Goal: Task Accomplishment & Management: Use online tool/utility

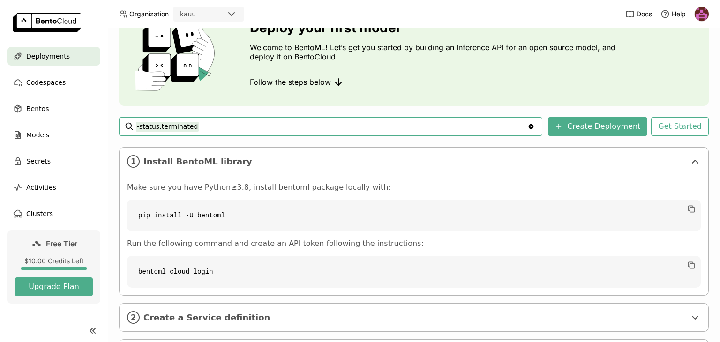
scroll to position [53, 0]
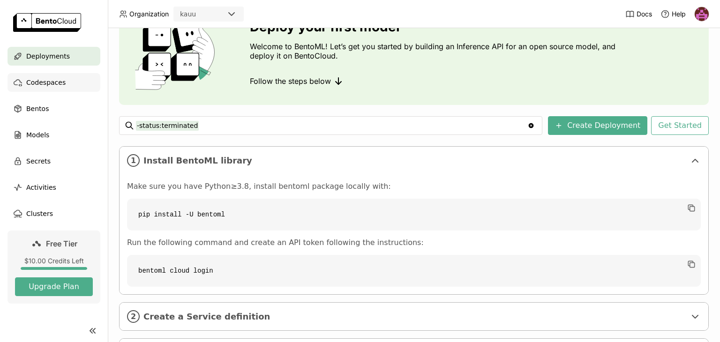
click at [39, 84] on span "Codespaces" at bounding box center [45, 82] width 39 height 11
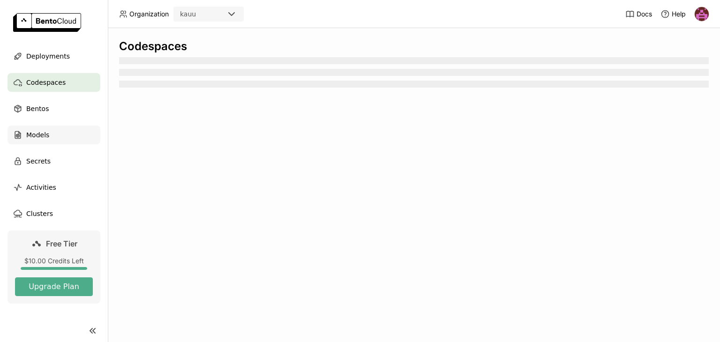
click at [37, 139] on span "Models" at bounding box center [37, 134] width 23 height 11
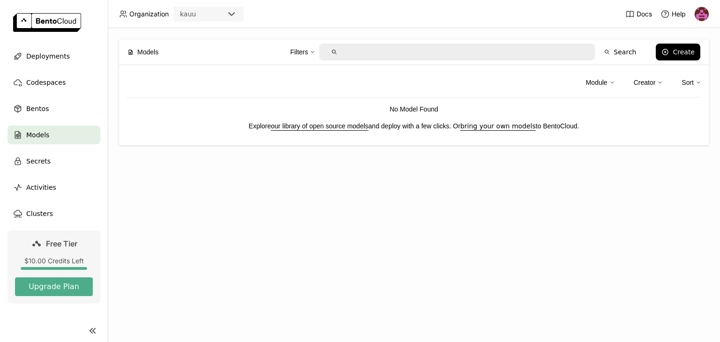
click at [345, 128] on link "our library of open source models" at bounding box center [320, 126] width 98 height 8
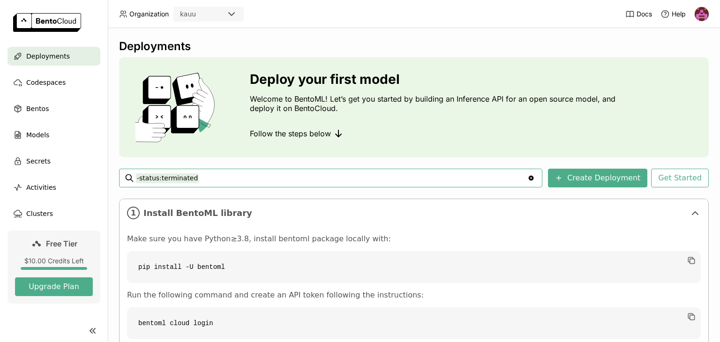
scroll to position [102, 0]
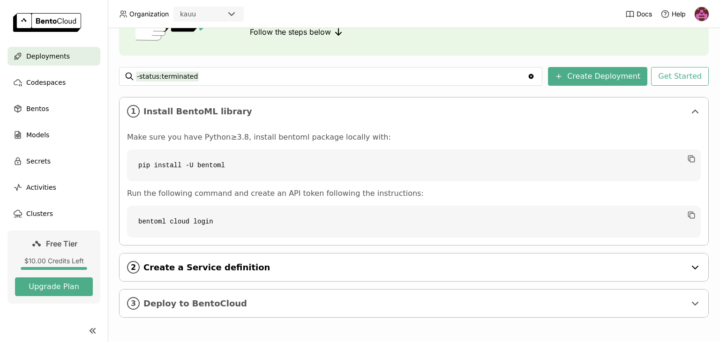
click at [203, 265] on span "Create a Service definition" at bounding box center [414, 268] width 542 height 10
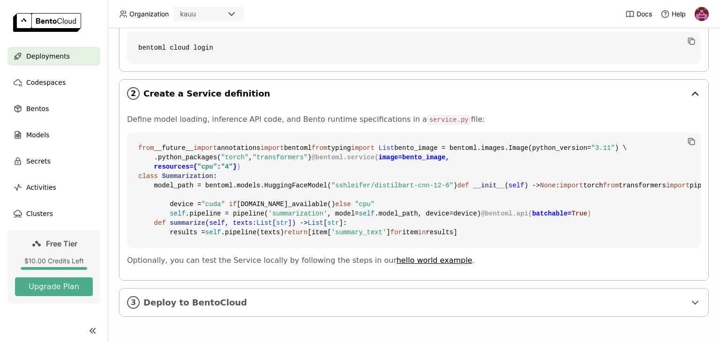
scroll to position [444, 0]
click at [175, 310] on div "3 Deploy to BentoCloud" at bounding box center [414, 303] width 589 height 28
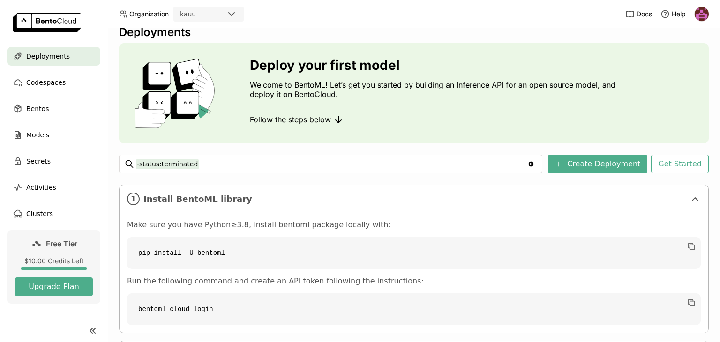
scroll to position [0, 0]
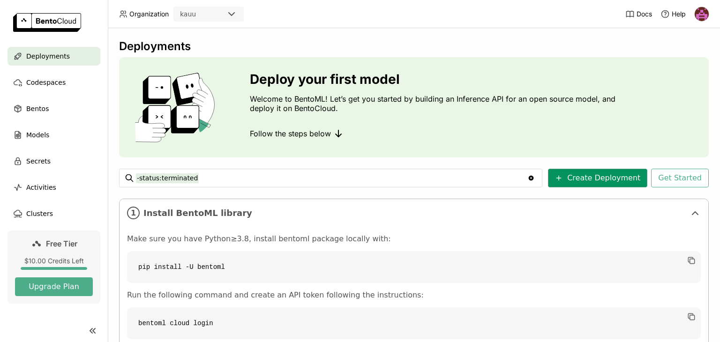
click at [615, 177] on button "Create Deployment" at bounding box center [597, 178] width 99 height 19
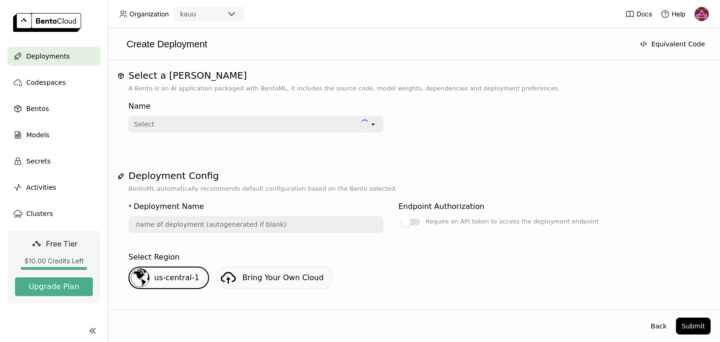
click at [207, 124] on div "Select" at bounding box center [244, 124] width 231 height 15
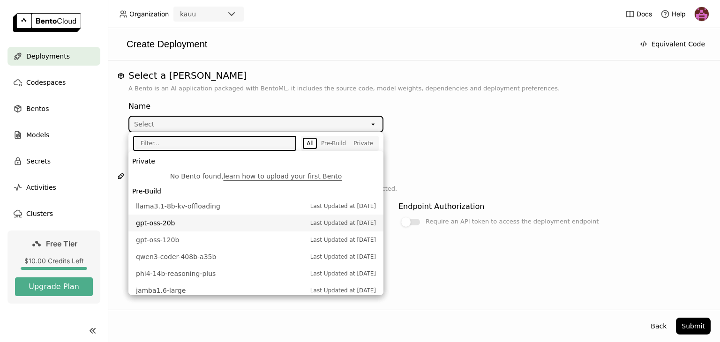
click at [163, 223] on span "gpt-oss-20b" at bounding box center [221, 222] width 170 height 9
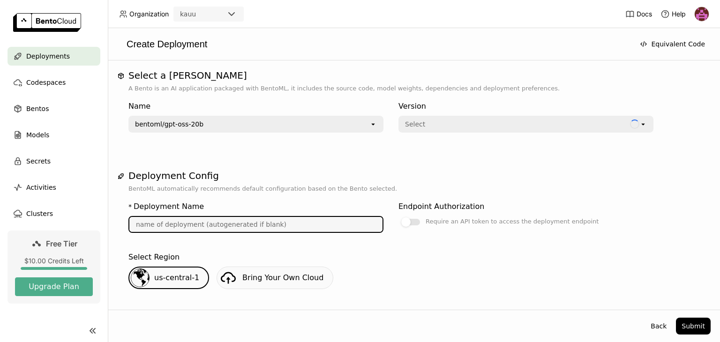
click at [256, 221] on input "text" at bounding box center [255, 224] width 253 height 15
type input "gpt-oss-20-b-iemt"
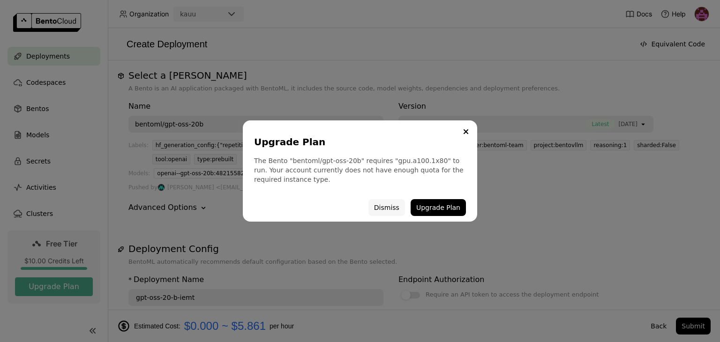
click at [386, 211] on button "Dismiss" at bounding box center [387, 207] width 37 height 17
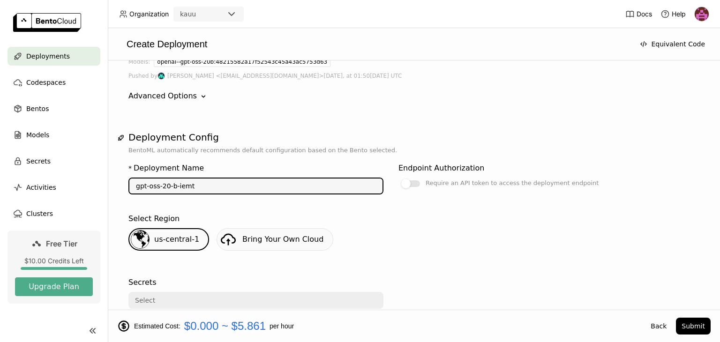
scroll to position [113, 0]
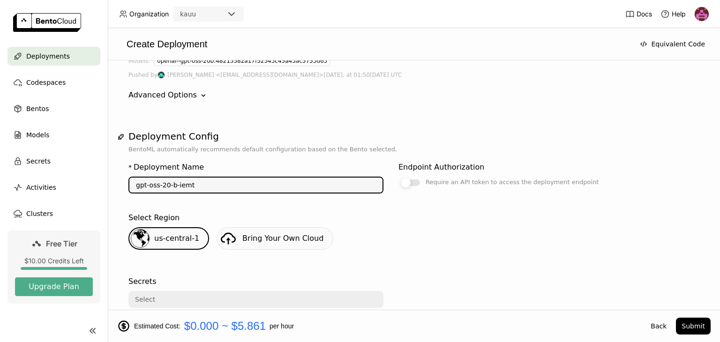
click at [412, 180] on div at bounding box center [410, 183] width 19 height 7
click at [399, 289] on input "Require an API token to access the deployment endpoint" at bounding box center [399, 289] width 0 height 0
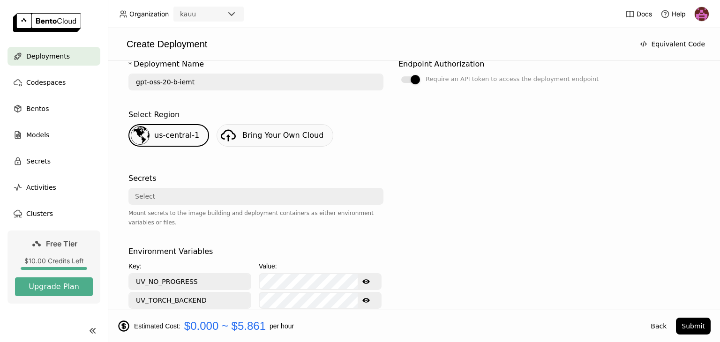
scroll to position [232, 0]
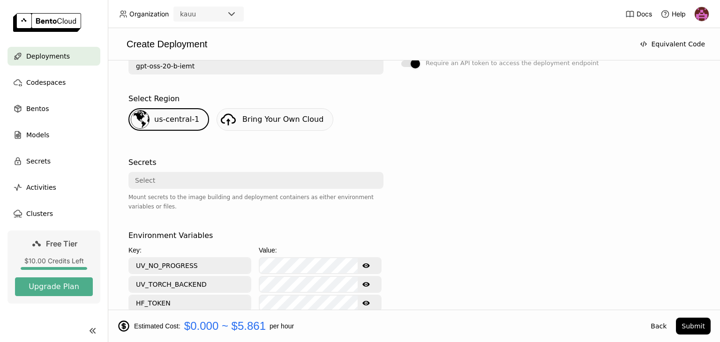
click at [233, 173] on div "Select" at bounding box center [253, 180] width 248 height 15
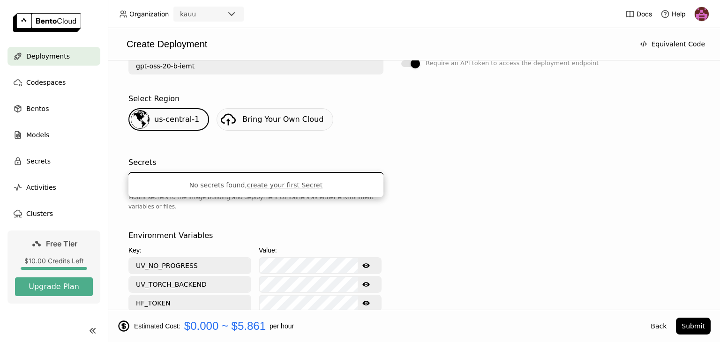
click at [227, 157] on div "Secrets" at bounding box center [255, 162] width 255 height 11
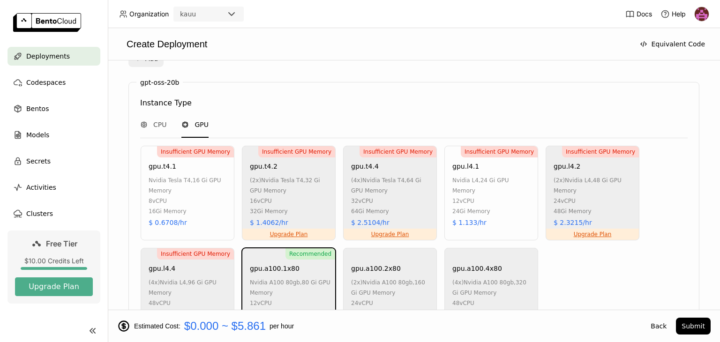
scroll to position [580, 0]
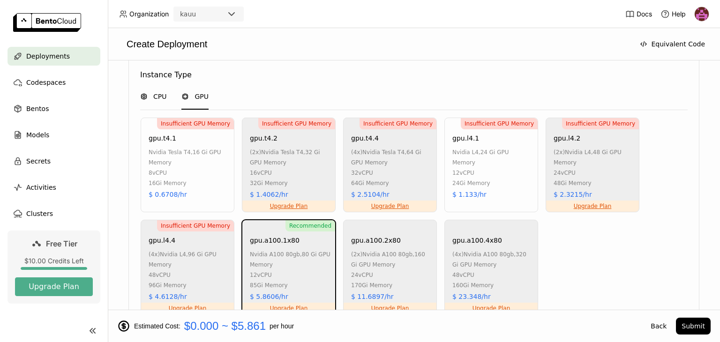
click at [157, 92] on span "CPU" at bounding box center [159, 96] width 13 height 9
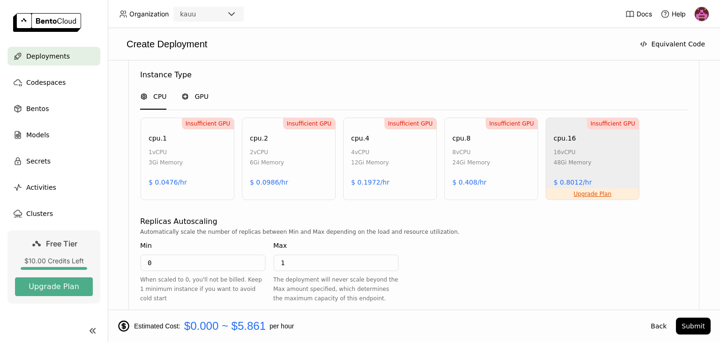
click at [182, 93] on icon at bounding box center [185, 97] width 8 height 8
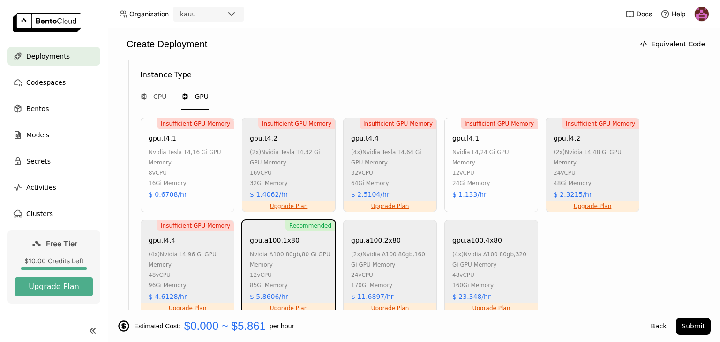
click at [188, 168] on div "8 vCPU" at bounding box center [189, 173] width 81 height 10
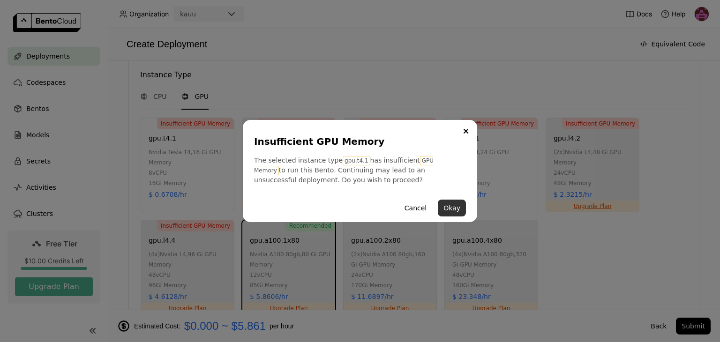
click at [449, 211] on button "Okay" at bounding box center [452, 208] width 28 height 17
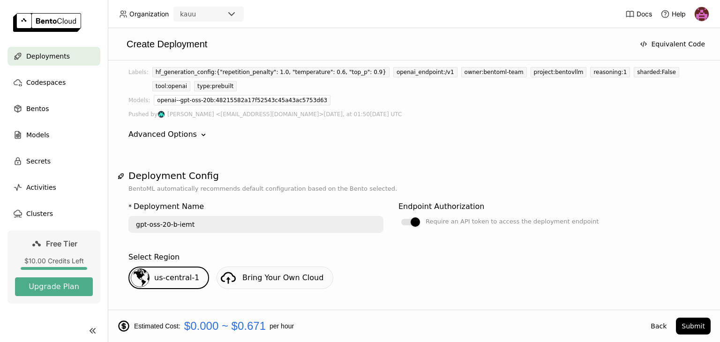
scroll to position [0, 0]
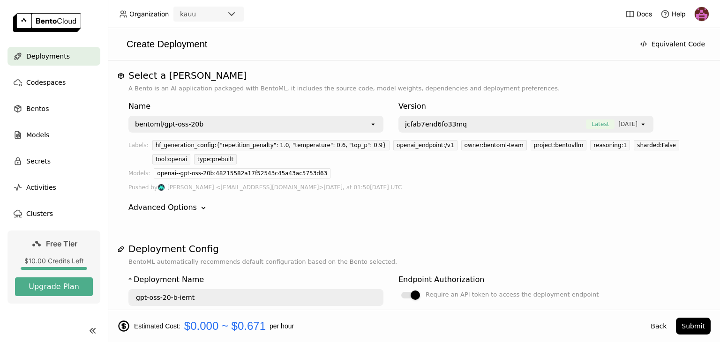
click at [285, 129] on div "bentoml/gpt-oss-20b" at bounding box center [249, 124] width 240 height 15
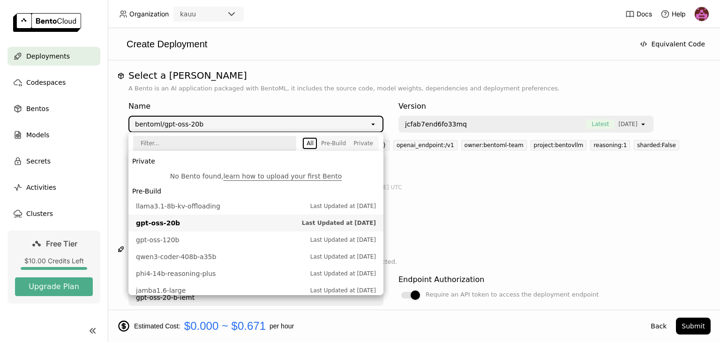
click at [285, 129] on div "bentoml/gpt-oss-20b" at bounding box center [249, 124] width 240 height 15
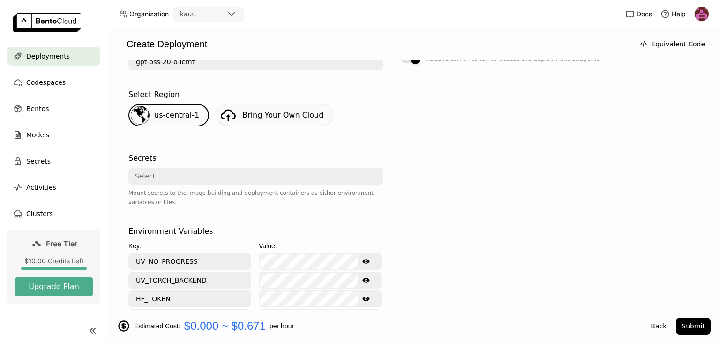
scroll to position [236, 0]
click at [34, 78] on span "Codespaces" at bounding box center [45, 82] width 39 height 11
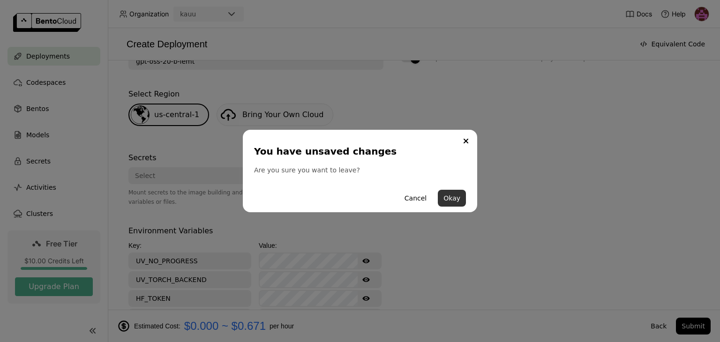
click at [461, 197] on button "Okay" at bounding box center [452, 198] width 28 height 17
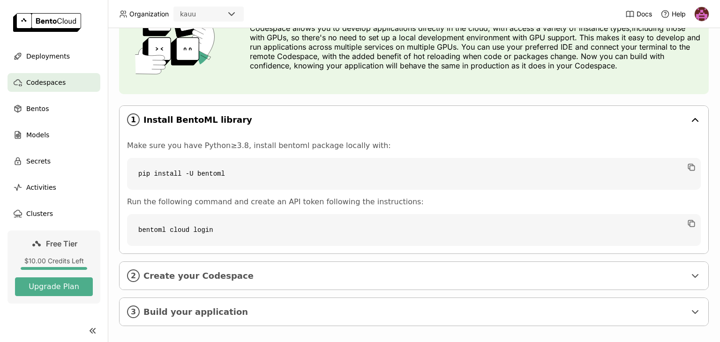
scroll to position [82, 0]
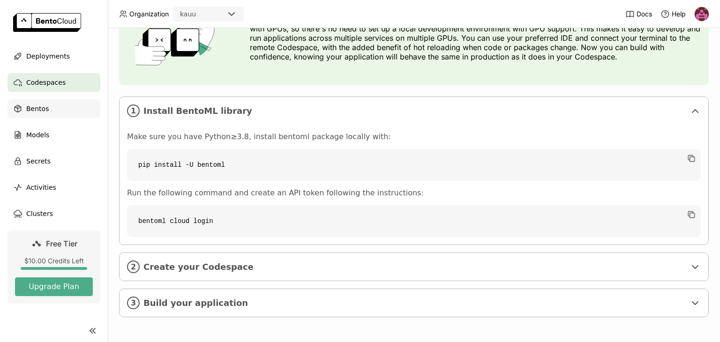
click at [30, 105] on span "Bentos" at bounding box center [37, 108] width 23 height 11
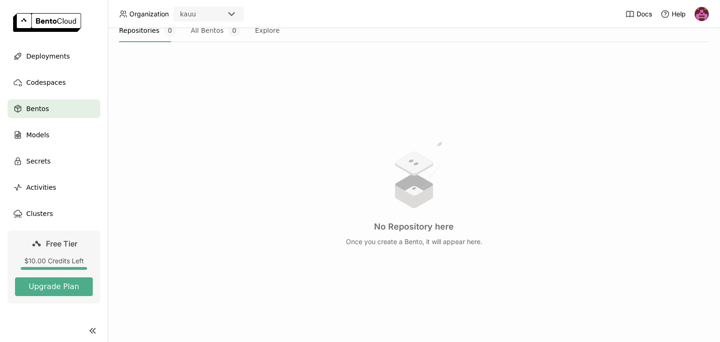
scroll to position [147, 0]
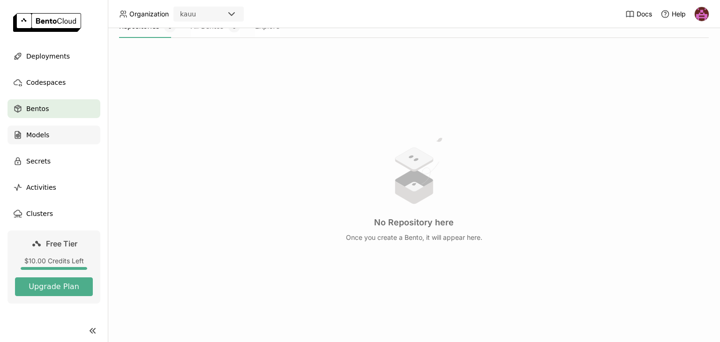
click at [33, 132] on span "Models" at bounding box center [37, 134] width 23 height 11
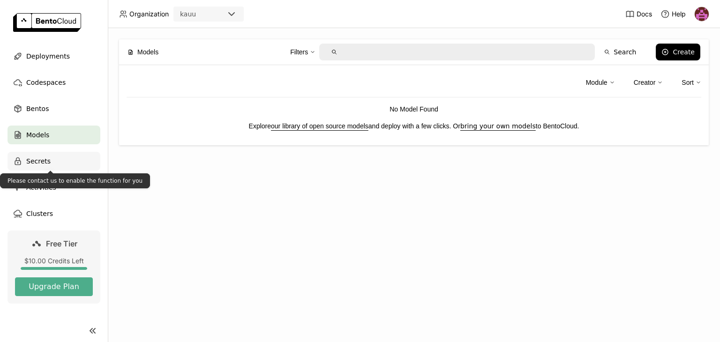
click at [34, 162] on span "Secrets" at bounding box center [38, 161] width 24 height 11
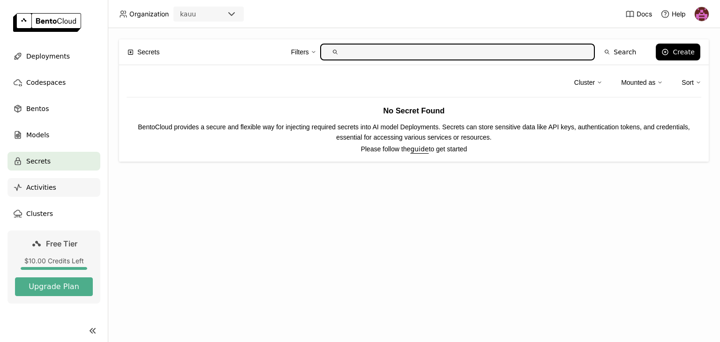
click at [53, 180] on div "Activities" at bounding box center [54, 187] width 93 height 19
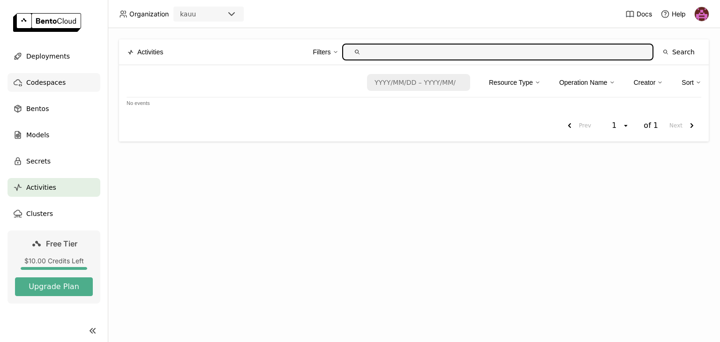
click at [36, 83] on span "Codespaces" at bounding box center [45, 82] width 39 height 11
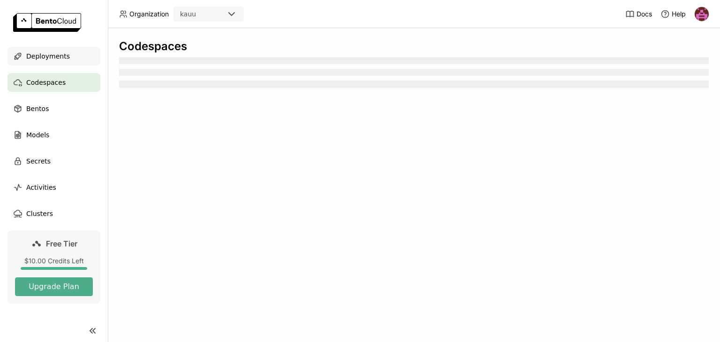
click at [44, 57] on span "Deployments" at bounding box center [48, 56] width 44 height 11
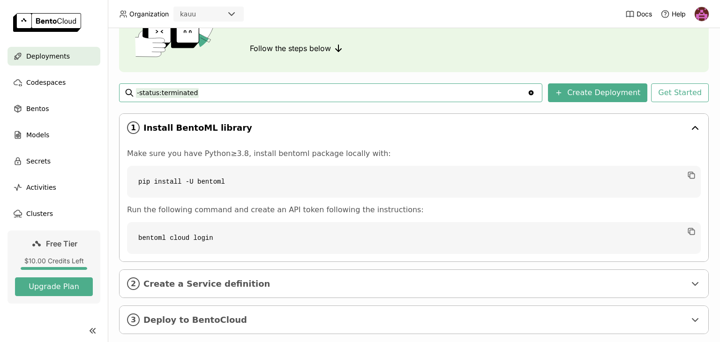
scroll to position [102, 0]
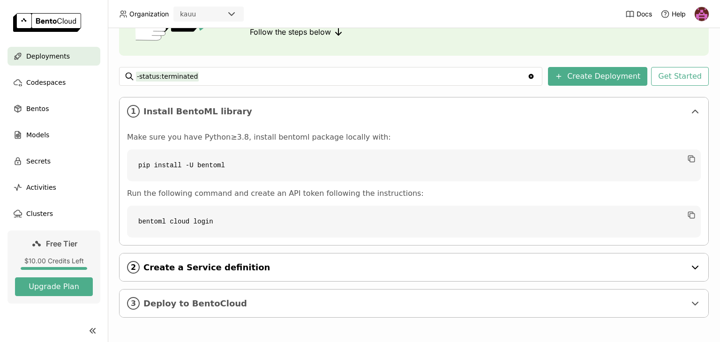
click at [180, 269] on span "Create a Service definition" at bounding box center [414, 268] width 542 height 10
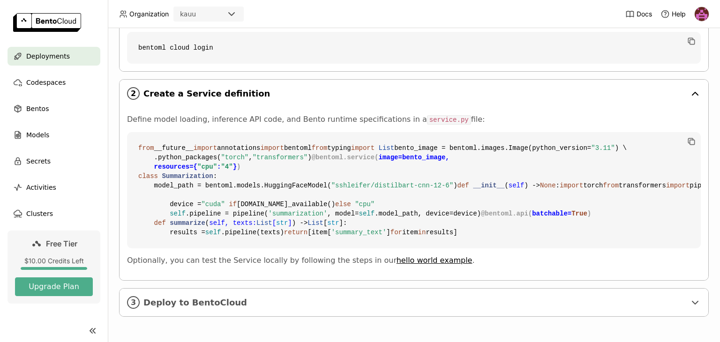
scroll to position [444, 0]
click at [165, 309] on div "3 Deploy to BentoCloud" at bounding box center [414, 303] width 589 height 28
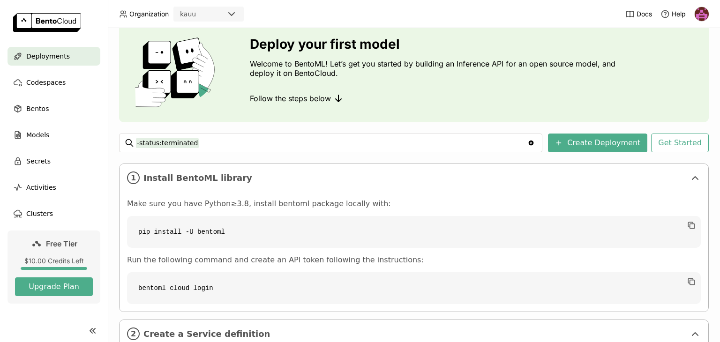
scroll to position [0, 0]
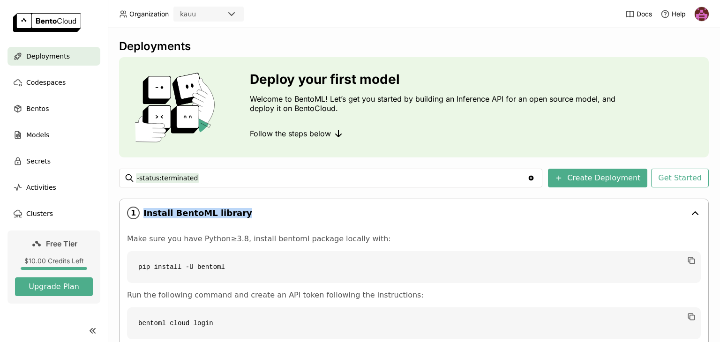
drag, startPoint x: 235, startPoint y: 218, endPoint x: 142, endPoint y: 214, distance: 93.8
click at [142, 214] on div "1 Install BentoML library" at bounding box center [414, 213] width 589 height 28
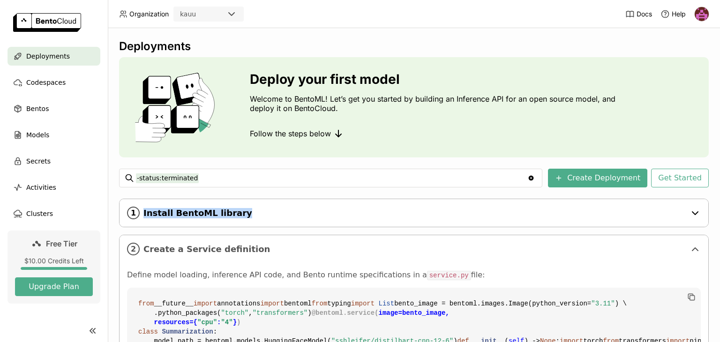
click at [271, 211] on span "Install BentoML library" at bounding box center [414, 213] width 542 height 10
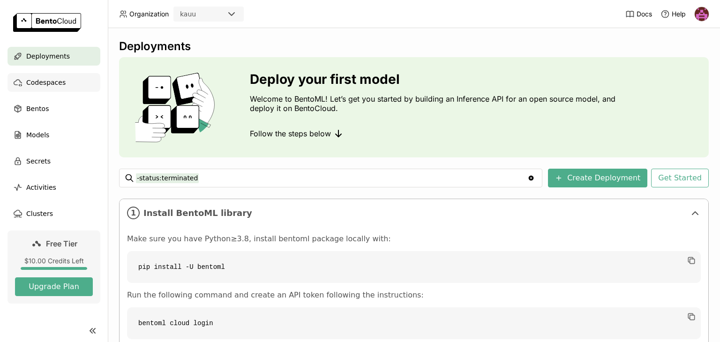
click at [54, 85] on span "Codespaces" at bounding box center [45, 82] width 39 height 11
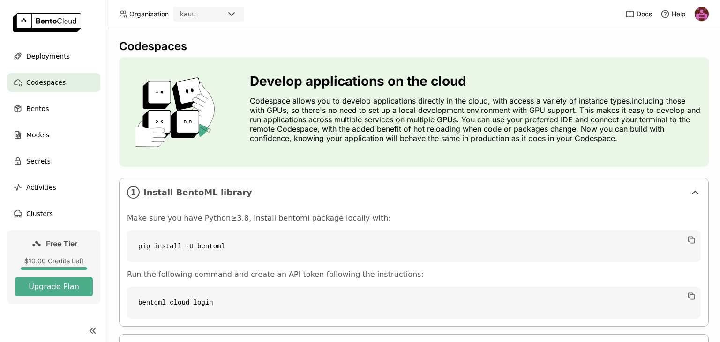
scroll to position [82, 0]
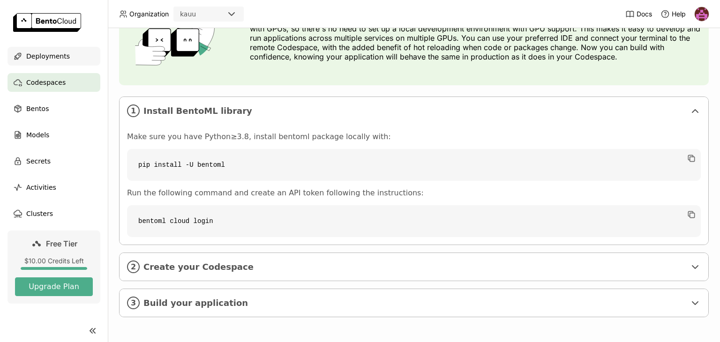
click at [52, 57] on span "Deployments" at bounding box center [48, 56] width 44 height 11
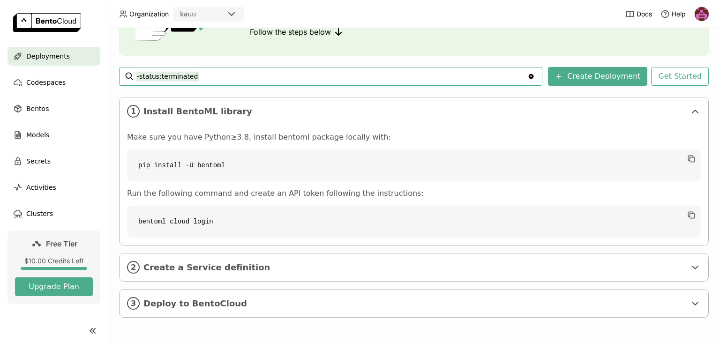
scroll to position [101, 0]
click at [579, 73] on button "Create Deployment" at bounding box center [597, 77] width 99 height 19
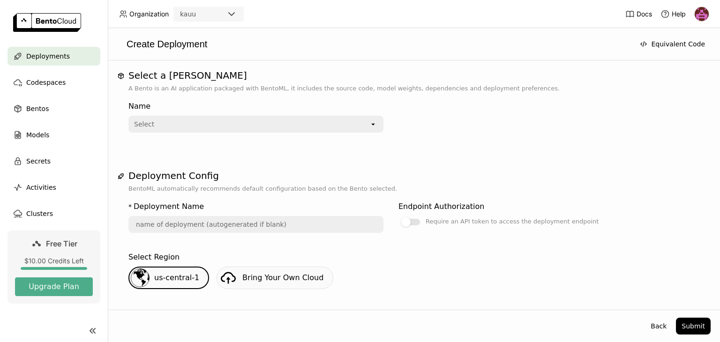
click at [349, 124] on div "Select" at bounding box center [249, 124] width 240 height 15
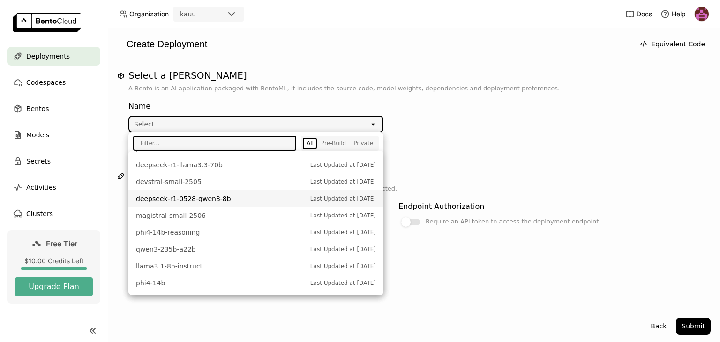
scroll to position [161, 0]
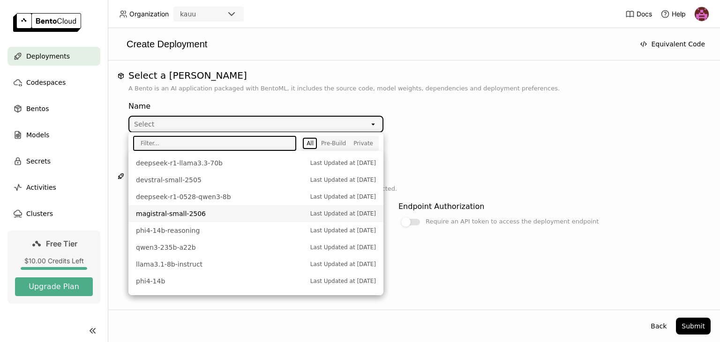
click at [176, 215] on span "magistral-small-2506" at bounding box center [221, 213] width 170 height 9
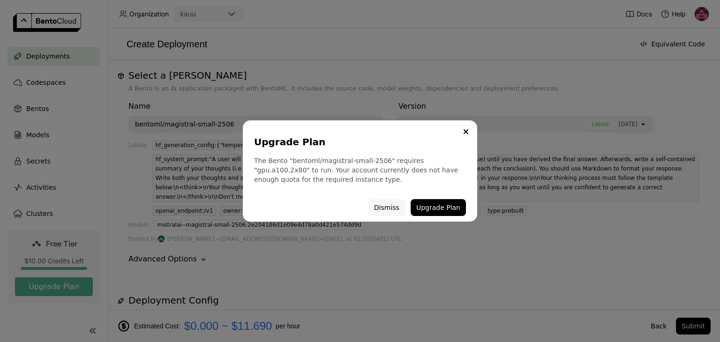
click at [381, 209] on button "Dismiss" at bounding box center [387, 207] width 37 height 17
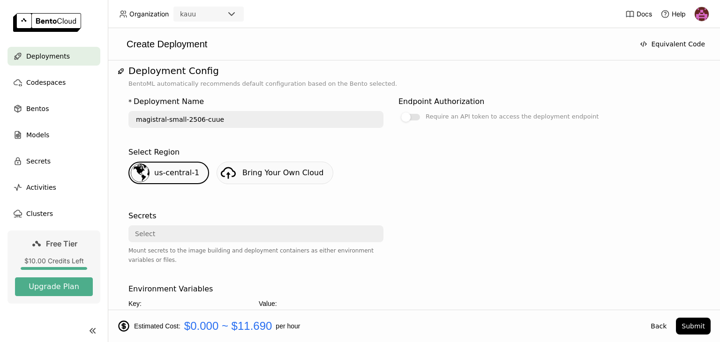
scroll to position [234, 0]
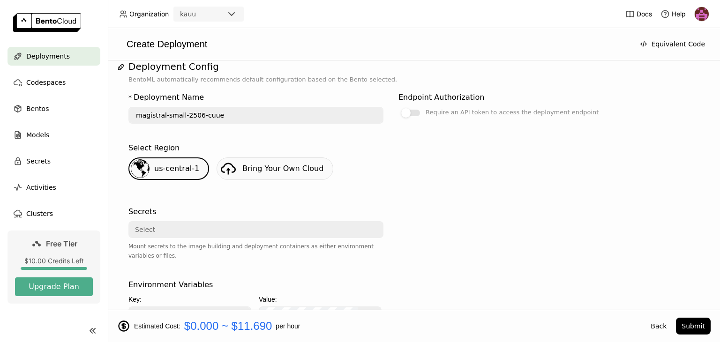
click at [270, 222] on div "Select" at bounding box center [253, 229] width 248 height 15
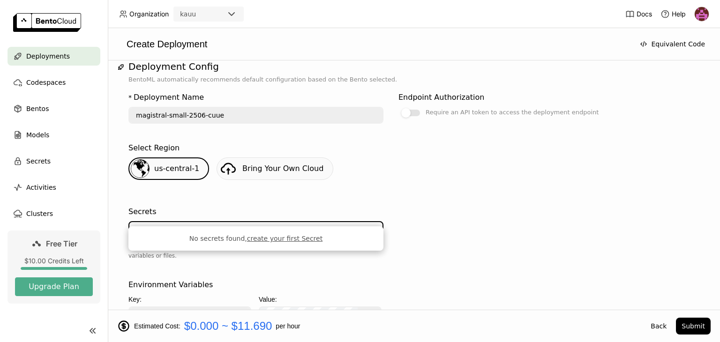
click at [253, 263] on div "Secrets Select Mount secrets to the image building and deployment containers as…" at bounding box center [255, 239] width 255 height 73
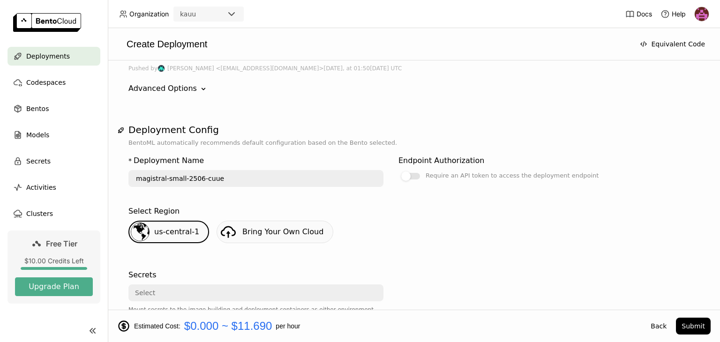
scroll to position [0, 0]
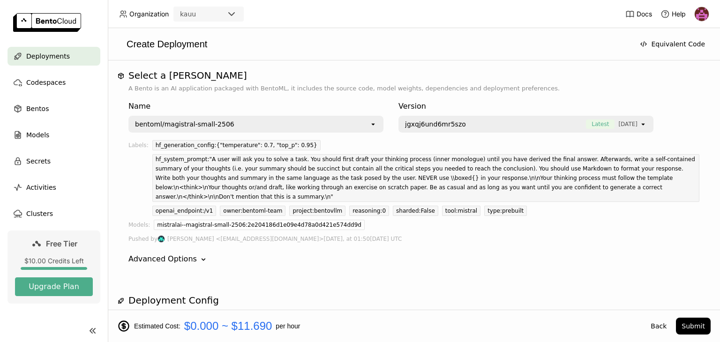
click at [301, 254] on div "Advanced Options Down" at bounding box center [413, 259] width 571 height 11
click at [308, 125] on div "bentoml/magistral-small-2506" at bounding box center [249, 124] width 240 height 15
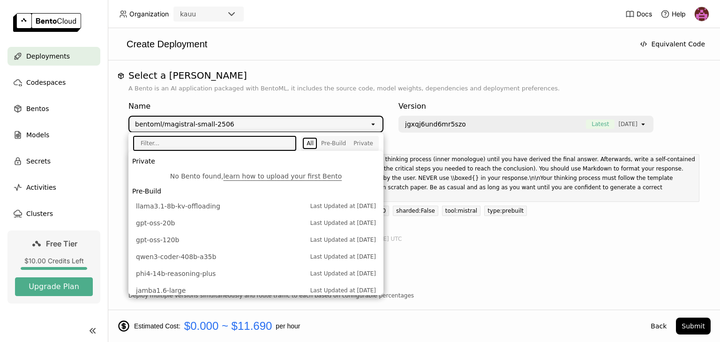
scroll to position [152, 0]
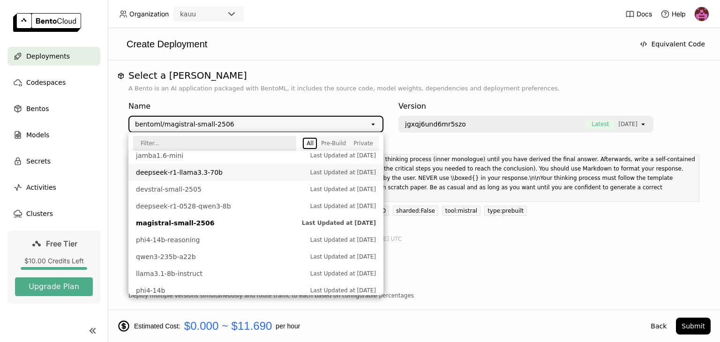
click at [202, 175] on span "deepseek-r1-llama3.3-70b" at bounding box center [221, 172] width 170 height 9
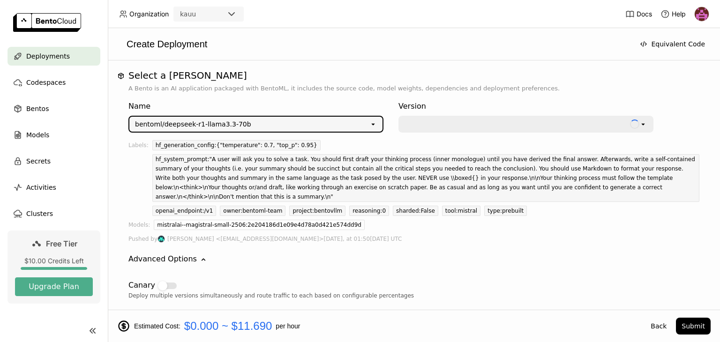
type input "deepseek-r-1-llama-3-3-70-b-xzh3"
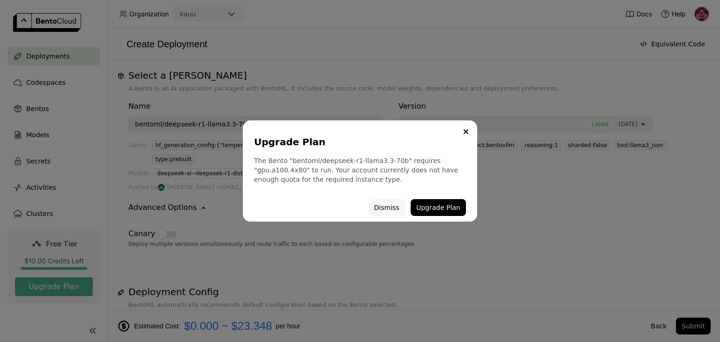
click at [397, 205] on button "Dismiss" at bounding box center [387, 207] width 37 height 17
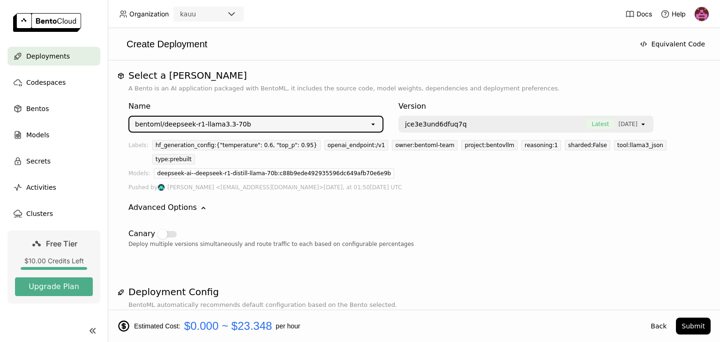
click at [429, 237] on div "Canary Deploy multiple versions simultaneously and route traffic to each based …" at bounding box center [413, 234] width 571 height 43
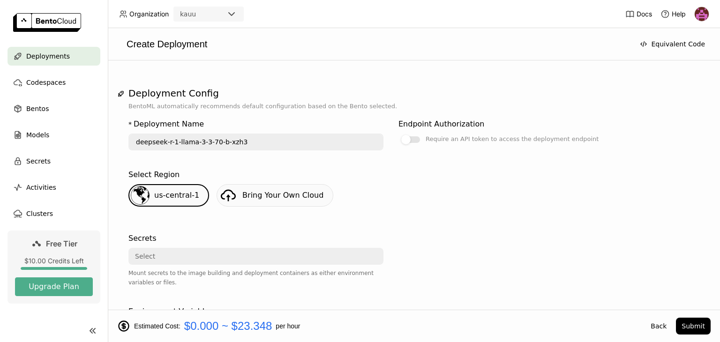
scroll to position [200, 0]
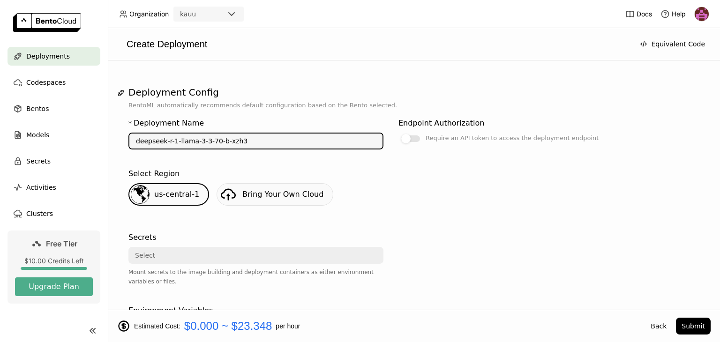
click at [211, 134] on input "deepseek-r-1-llama-3-3-70-b-xzh3" at bounding box center [255, 141] width 253 height 15
click at [294, 168] on div "Select Region" at bounding box center [413, 173] width 571 height 11
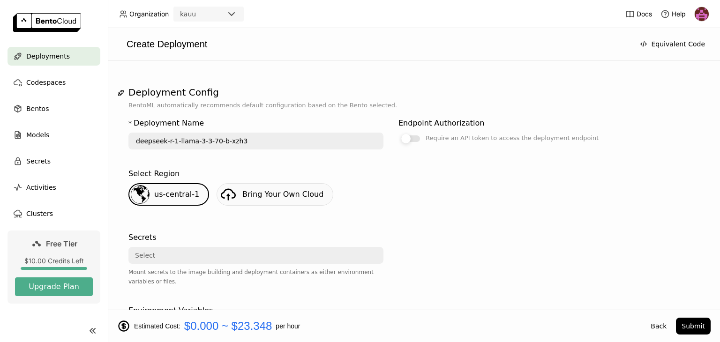
click at [418, 136] on div at bounding box center [410, 139] width 19 height 7
click at [399, 332] on input "Require an API token to access the deployment endpoint" at bounding box center [399, 332] width 0 height 0
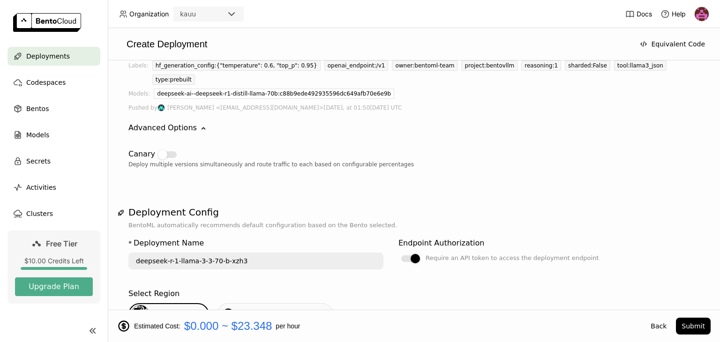
scroll to position [124, 0]
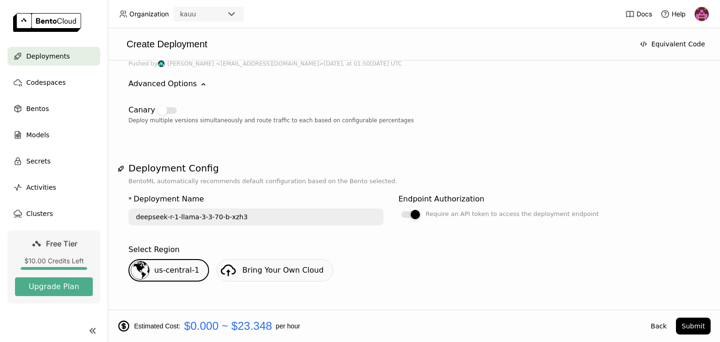
click at [414, 210] on div at bounding box center [415, 214] width 9 height 9
click at [399, 332] on input "Require an API token to access the deployment endpoint" at bounding box center [399, 332] width 0 height 0
click at [414, 211] on div at bounding box center [410, 214] width 19 height 7
click at [399, 332] on input "Require an API token to access the deployment endpoint" at bounding box center [399, 332] width 0 height 0
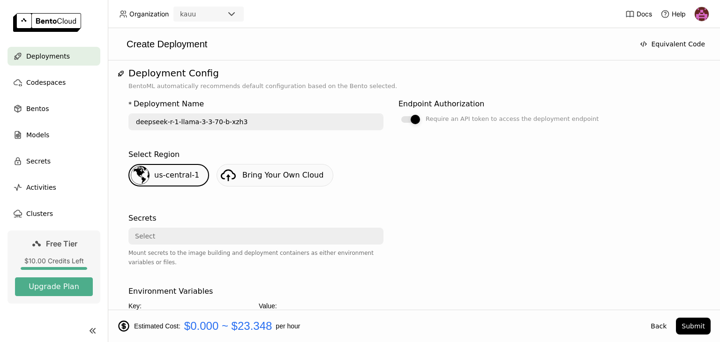
scroll to position [220, 0]
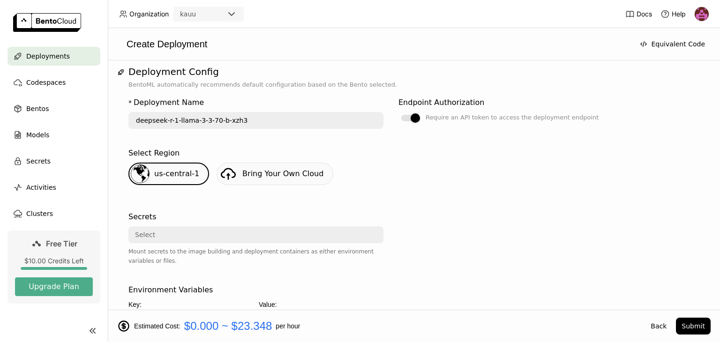
click at [249, 167] on link "Bring Your Own Cloud" at bounding box center [275, 174] width 117 height 23
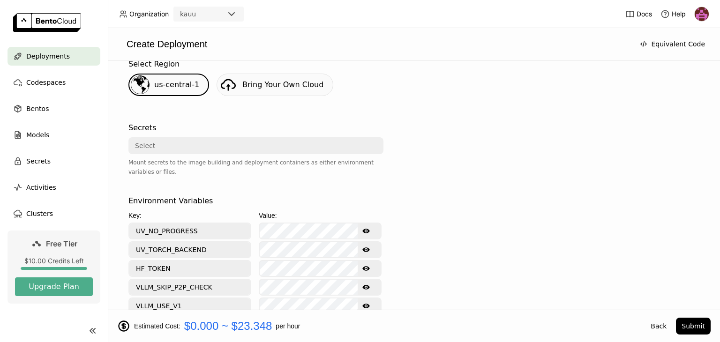
scroll to position [314, 0]
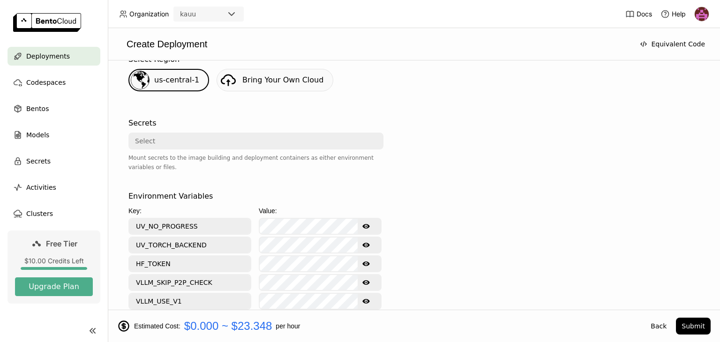
click at [179, 134] on div "Select" at bounding box center [253, 141] width 248 height 15
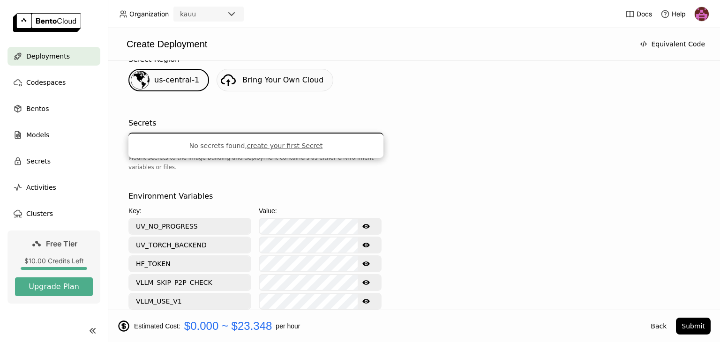
click at [179, 206] on div "Key:" at bounding box center [189, 211] width 123 height 10
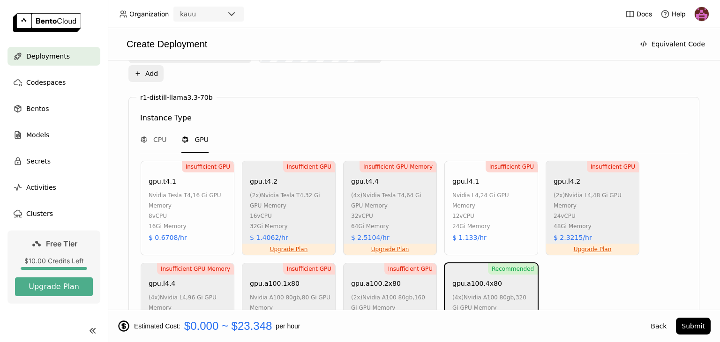
scroll to position [580, 0]
click at [296, 162] on div "Insufficient GPU Upgrade Plan gpu.t4.2 (2x) nvidia tesla t4 , 32 Gi GPU Memory …" at bounding box center [289, 207] width 94 height 95
click at [192, 189] on div "nvidia tesla t4 , 16 Gi GPU Memory" at bounding box center [189, 199] width 81 height 21
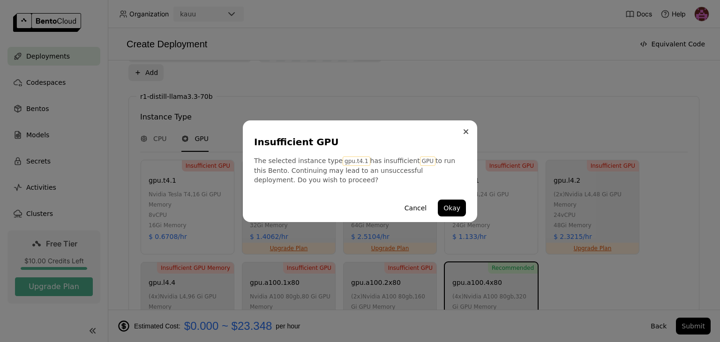
click at [460, 132] on button "Close" at bounding box center [465, 131] width 11 height 11
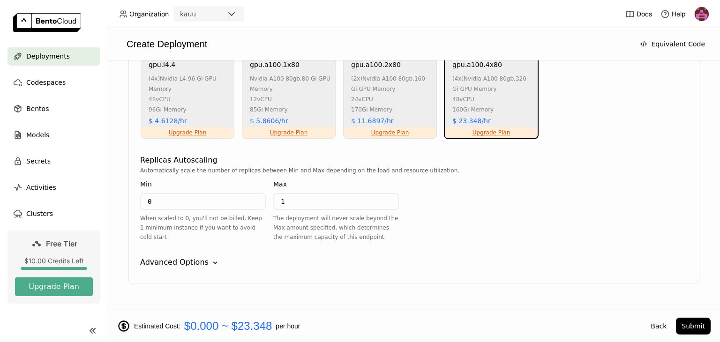
scroll to position [799, 0]
click at [203, 256] on div "Advanced Options Down" at bounding box center [414, 261] width 548 height 11
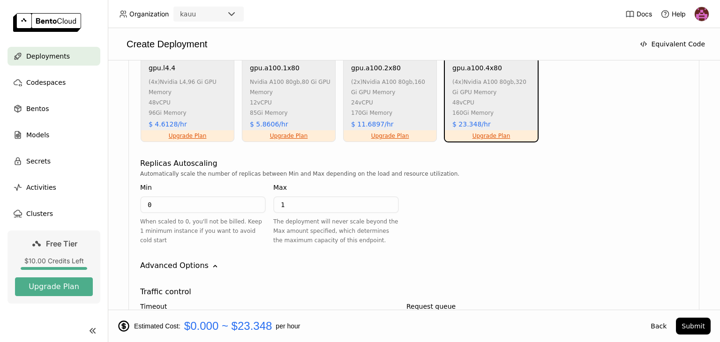
scroll to position [794, 0]
click at [213, 263] on icon "Down" at bounding box center [215, 267] width 9 height 9
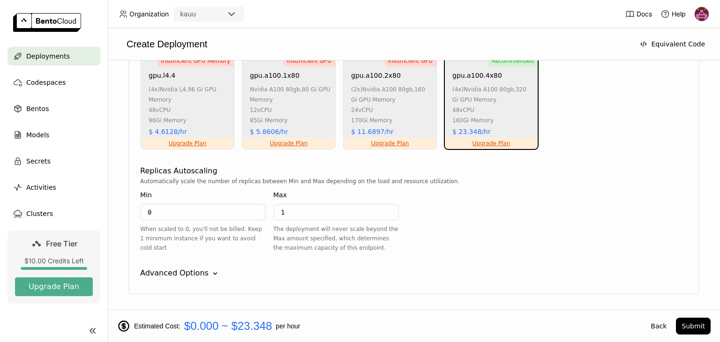
scroll to position [788, 0]
click at [43, 87] on span "Codespaces" at bounding box center [45, 82] width 39 height 11
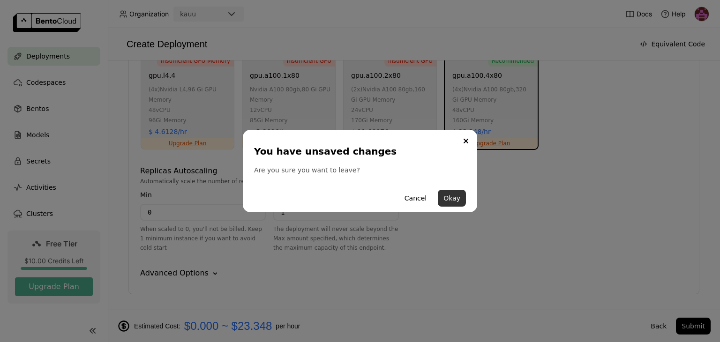
click at [459, 199] on button "Okay" at bounding box center [452, 198] width 28 height 17
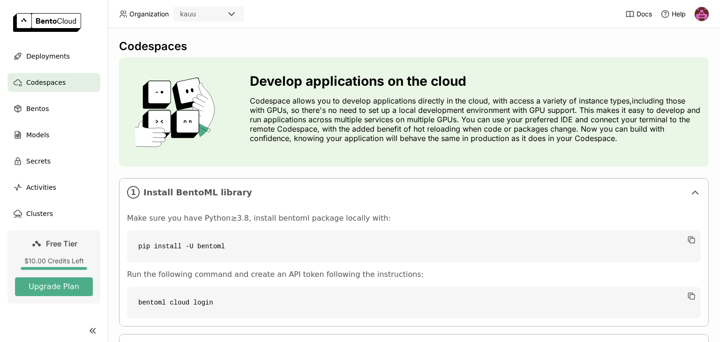
scroll to position [82, 0]
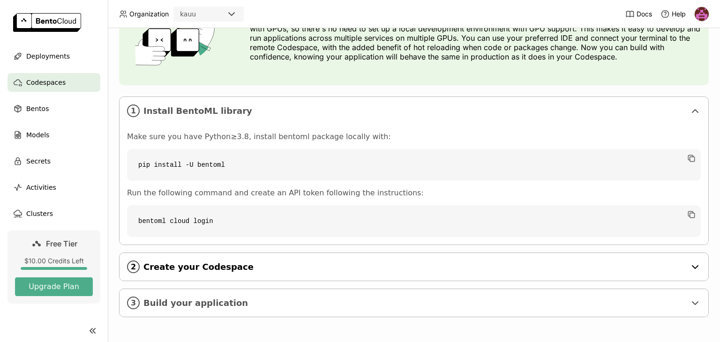
click at [204, 270] on span "Create your Codespace" at bounding box center [414, 267] width 542 height 10
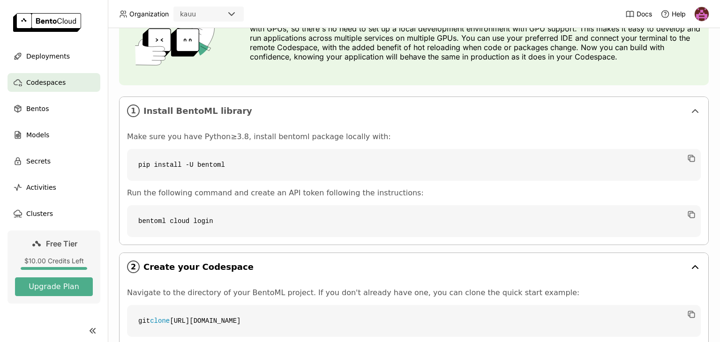
scroll to position [202, 0]
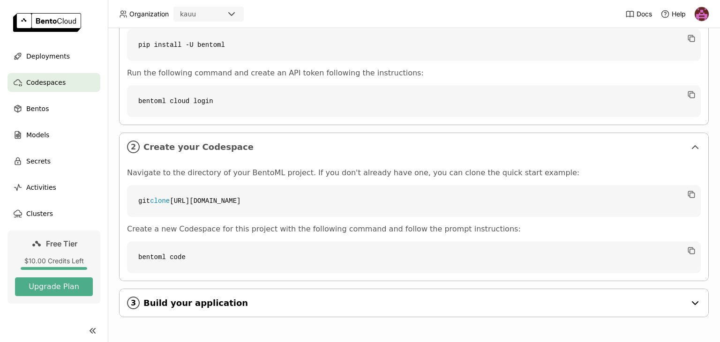
click at [167, 304] on span "Build your application" at bounding box center [414, 303] width 542 height 10
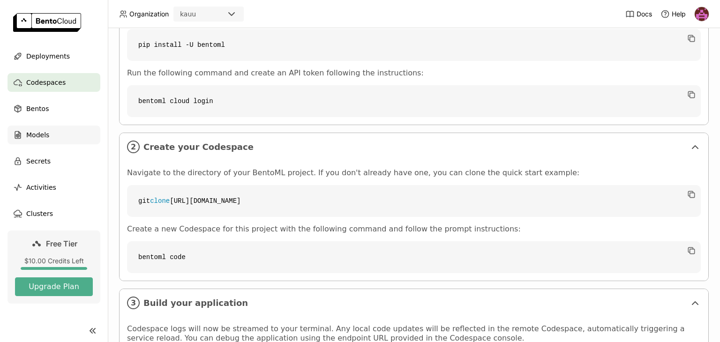
click at [60, 130] on div "Models" at bounding box center [54, 135] width 93 height 19
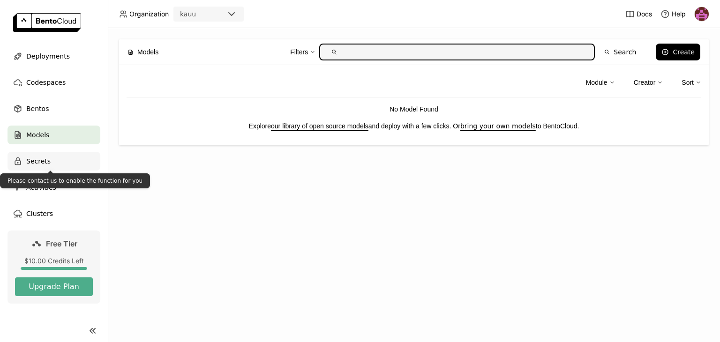
click at [51, 159] on div "Secrets" at bounding box center [54, 161] width 93 height 19
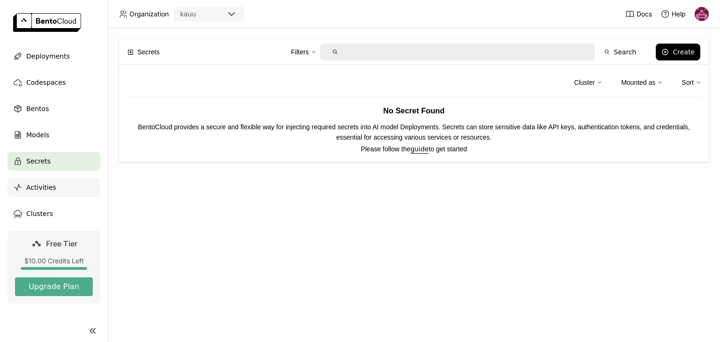
click at [38, 190] on span "Activities" at bounding box center [41, 187] width 30 height 11
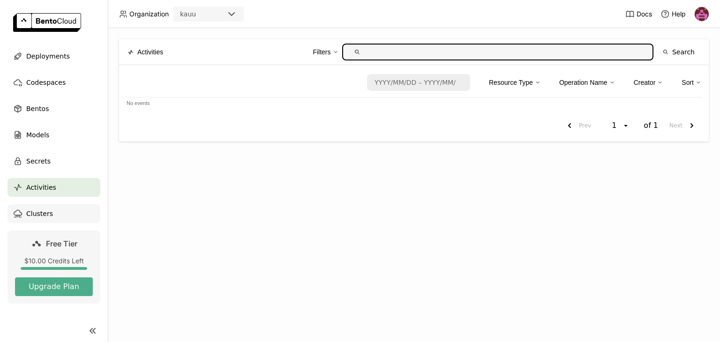
click at [34, 212] on span "Clusters" at bounding box center [39, 213] width 27 height 11
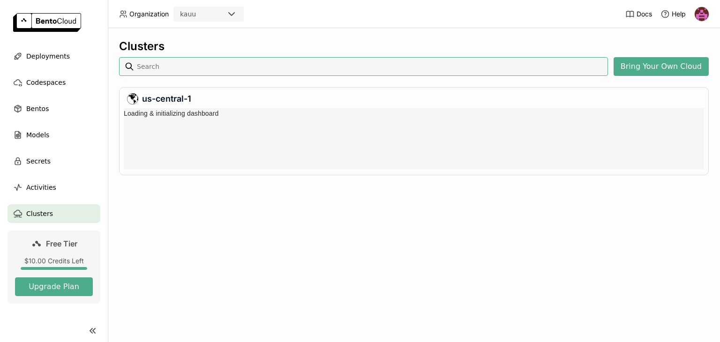
click at [43, 28] on img at bounding box center [47, 22] width 68 height 19
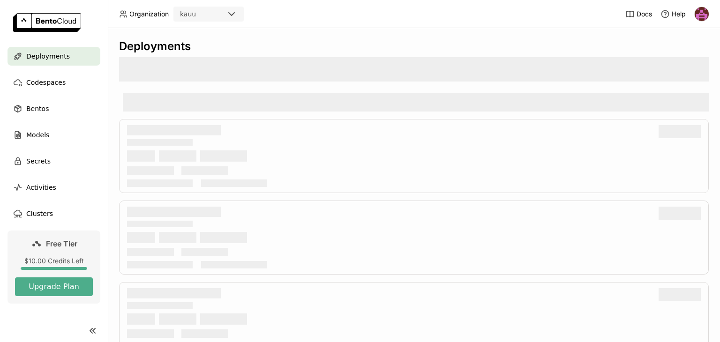
click at [43, 23] on img at bounding box center [47, 22] width 68 height 19
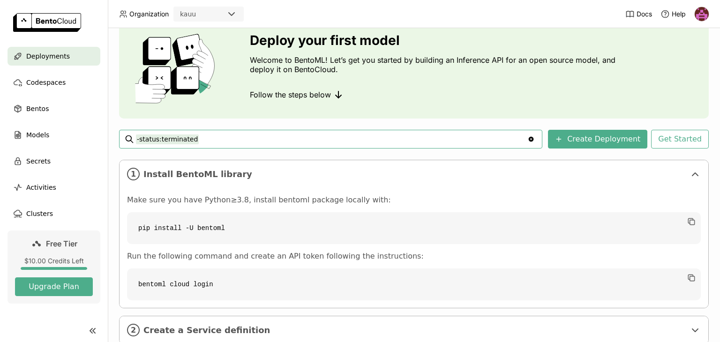
scroll to position [102, 0]
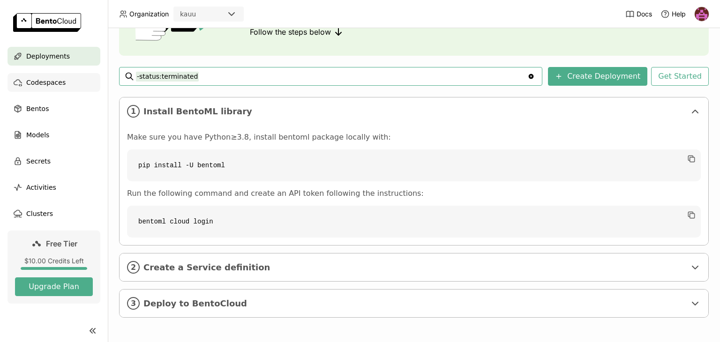
click at [59, 78] on span "Codespaces" at bounding box center [45, 82] width 39 height 11
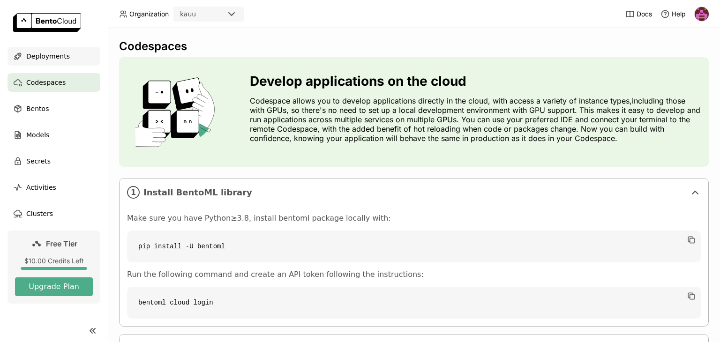
click at [60, 62] on div "Deployments" at bounding box center [54, 56] width 93 height 19
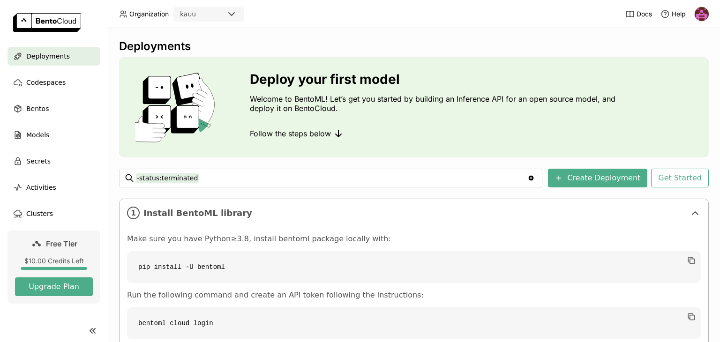
click at [378, 192] on div "Deployments Deploy your first model Welcome to BentoML! Let’s get you started b…" at bounding box center [414, 236] width 590 height 394
click at [585, 180] on button "Create Deployment" at bounding box center [597, 178] width 99 height 19
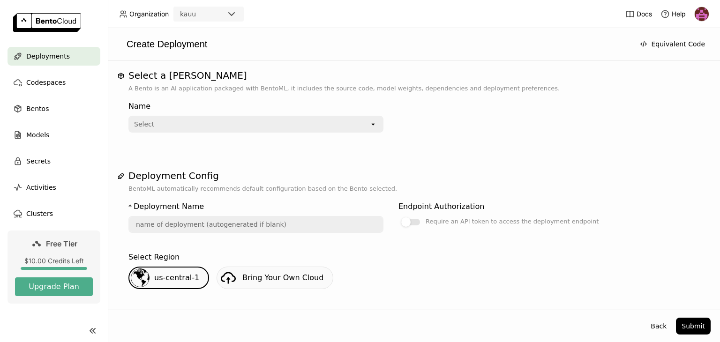
click at [285, 128] on div "Select" at bounding box center [249, 124] width 240 height 15
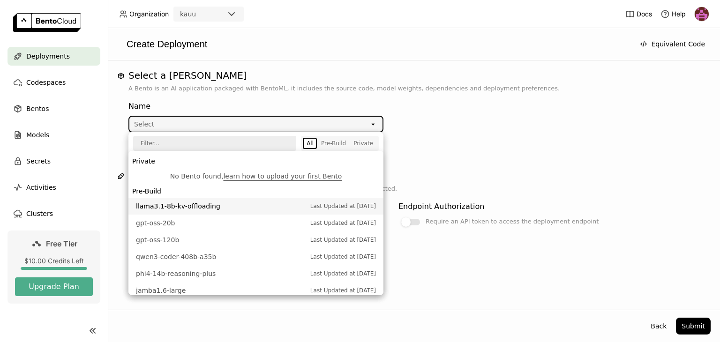
click at [209, 212] on li "llama3.1-8b-kv-offloading Last Updated at Sep 09, 2025" at bounding box center [255, 206] width 255 height 17
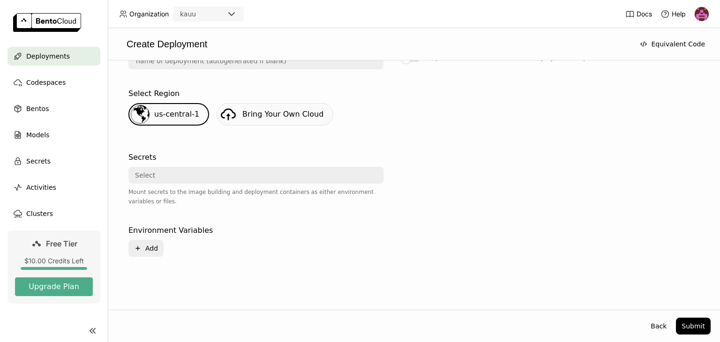
type input "llama-3-1-8-b-kv-offloading-vbgf"
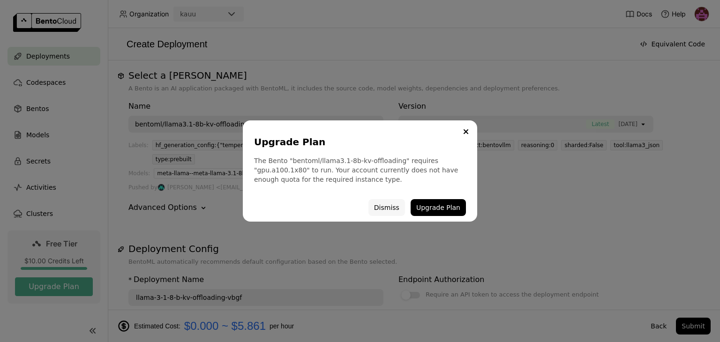
click at [382, 207] on button "Dismiss" at bounding box center [387, 207] width 37 height 17
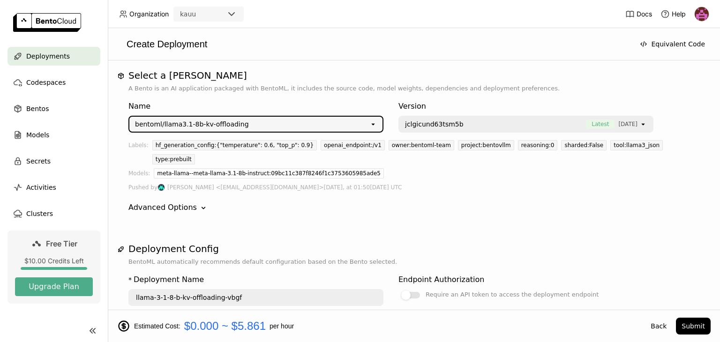
click at [261, 134] on div "Name bentoml/llama3.1-8b-kv-offloading open Version jclgicund63tsm5b Latest 8 d…" at bounding box center [413, 157] width 571 height 128
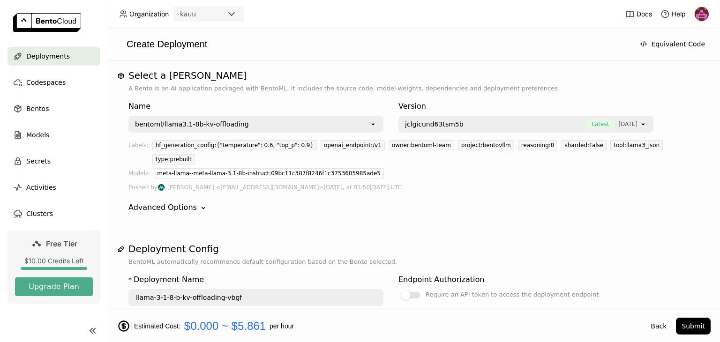
click at [239, 123] on div "bentoml/llama3.1-8b-kv-offloading" at bounding box center [249, 124] width 240 height 15
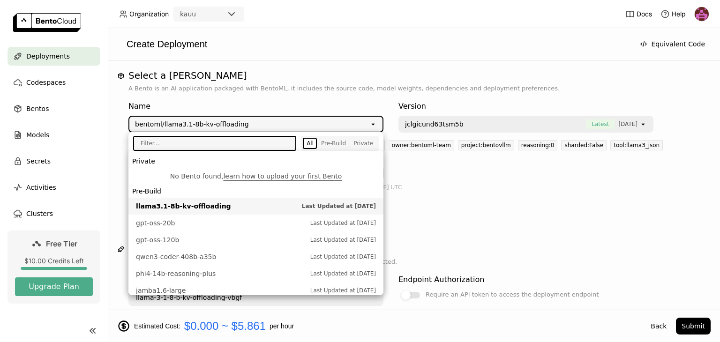
click at [435, 202] on div "Advanced Options Down" at bounding box center [413, 207] width 571 height 11
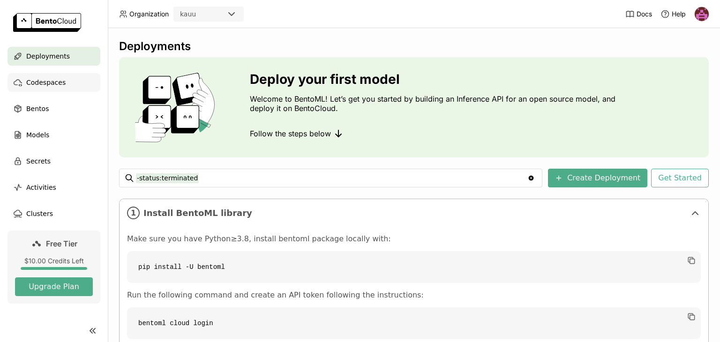
click at [43, 84] on span "Codespaces" at bounding box center [45, 82] width 39 height 11
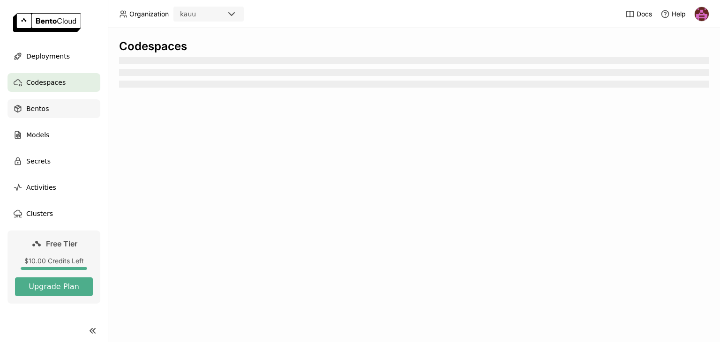
click at [41, 107] on span "Bentos" at bounding box center [37, 108] width 23 height 11
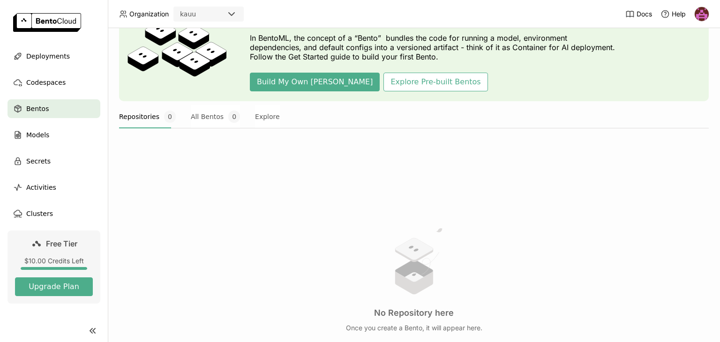
scroll to position [60, 0]
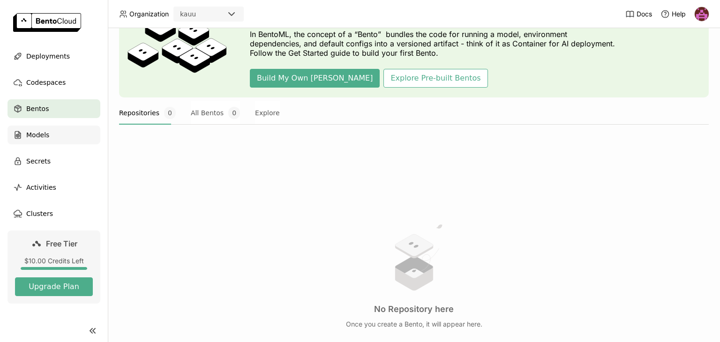
click at [40, 143] on div "Models" at bounding box center [54, 135] width 93 height 19
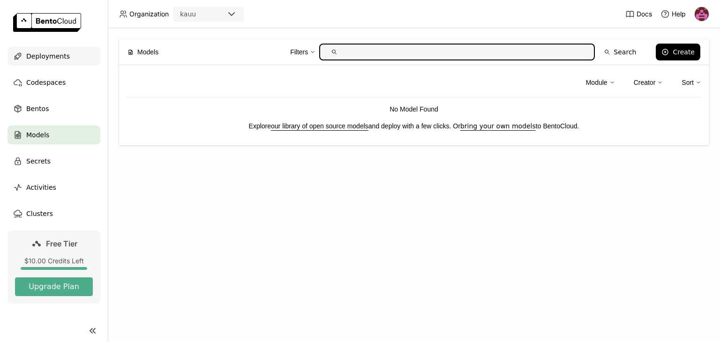
click at [42, 65] on div "Deployments" at bounding box center [54, 56] width 93 height 19
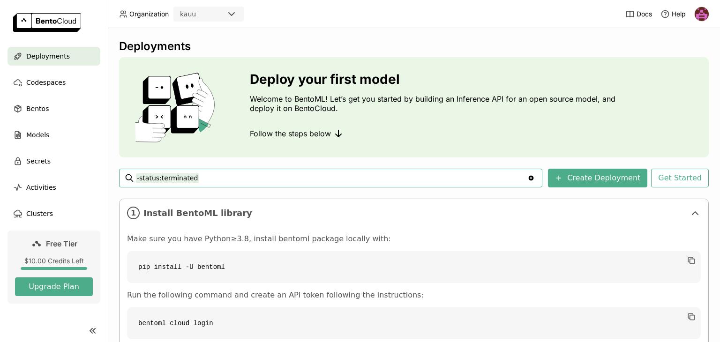
scroll to position [102, 0]
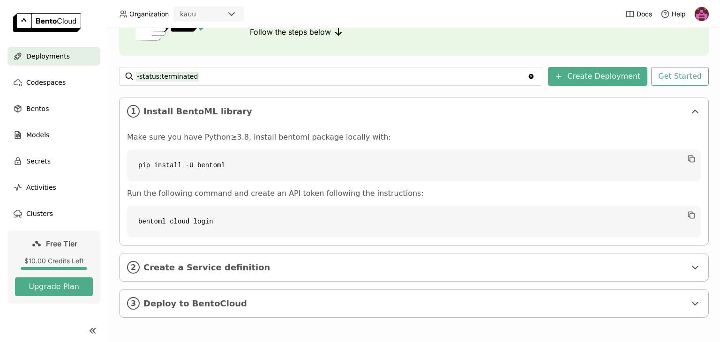
click at [42, 22] on img at bounding box center [47, 22] width 68 height 19
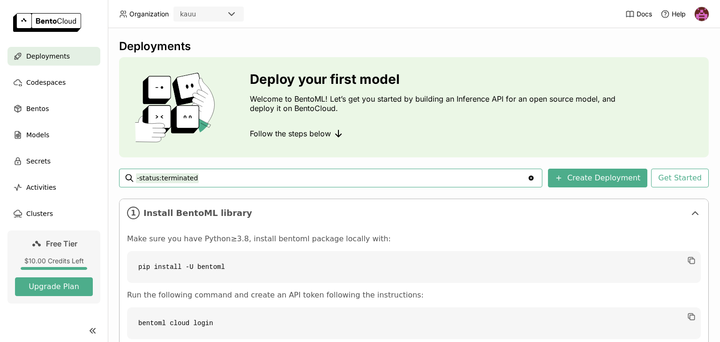
click at [231, 16] on icon at bounding box center [231, 13] width 11 height 11
click at [230, 14] on icon at bounding box center [232, 14] width 6 height 3
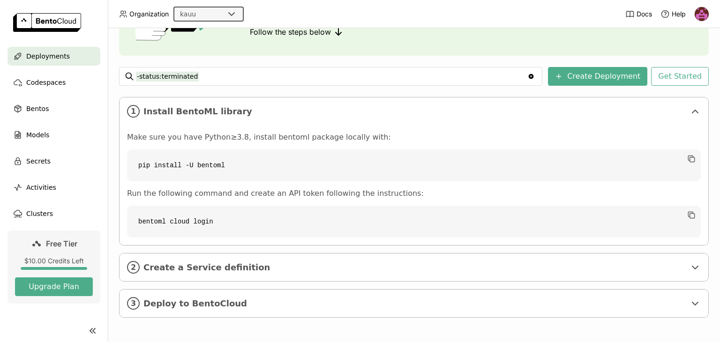
click at [226, 166] on code "pip install -U bentoml" at bounding box center [414, 166] width 574 height 32
click at [206, 265] on span "Create a Service definition" at bounding box center [414, 268] width 542 height 10
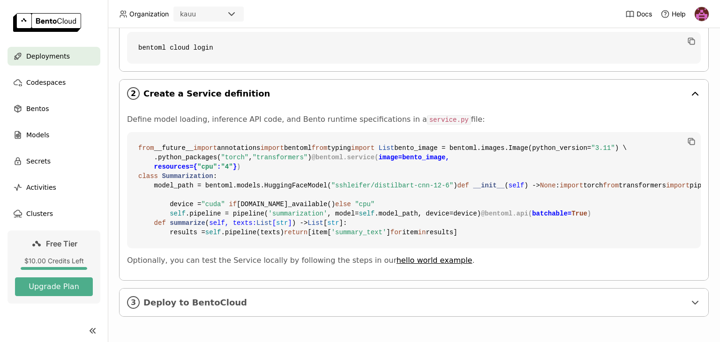
scroll to position [444, 0]
click at [205, 298] on span "Deploy to BentoCloud" at bounding box center [414, 303] width 542 height 10
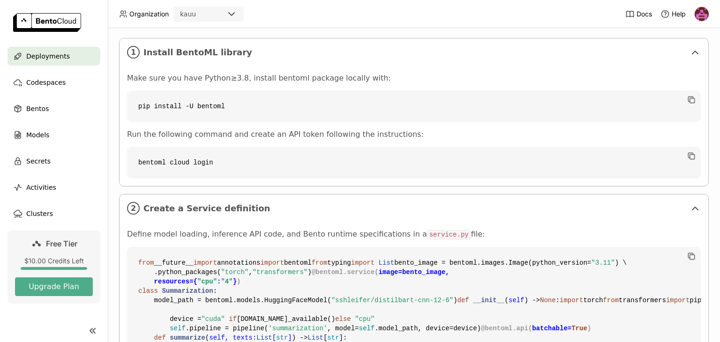
scroll to position [0, 0]
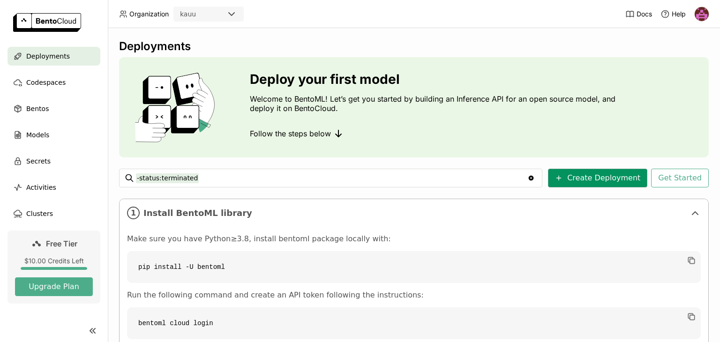
click at [589, 179] on button "Create Deployment" at bounding box center [597, 178] width 99 height 19
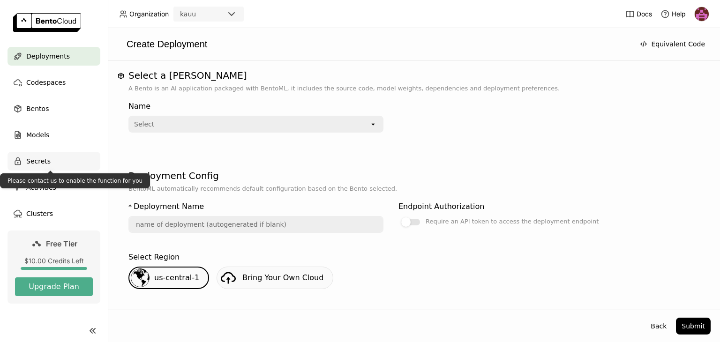
click at [49, 163] on div "Secrets" at bounding box center [54, 161] width 93 height 19
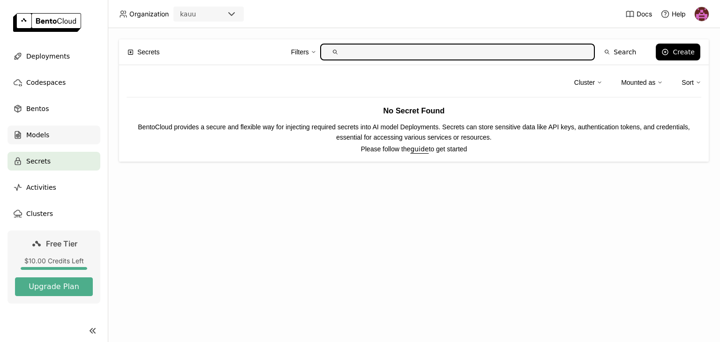
click at [45, 136] on span "Models" at bounding box center [37, 134] width 23 height 11
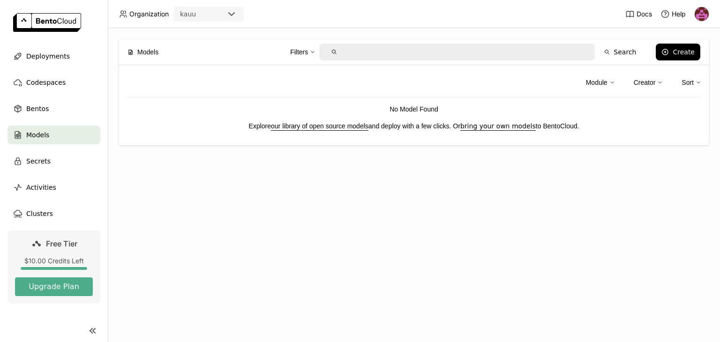
click at [380, 15] on header "Organization kauu Docs Help" at bounding box center [360, 14] width 720 height 28
